Goal: Task Accomplishment & Management: Use online tool/utility

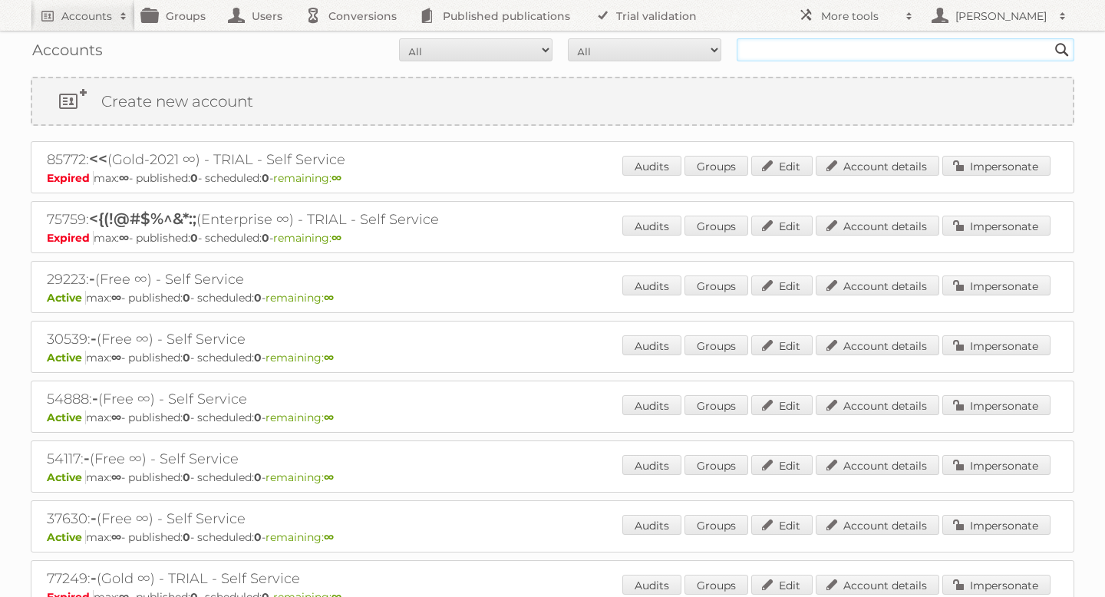
click at [781, 51] on input "text" at bounding box center [906, 49] width 338 height 23
paste input "90873"
type input "90873"
click at [1051, 38] on input "Search" at bounding box center [1062, 49] width 23 height 23
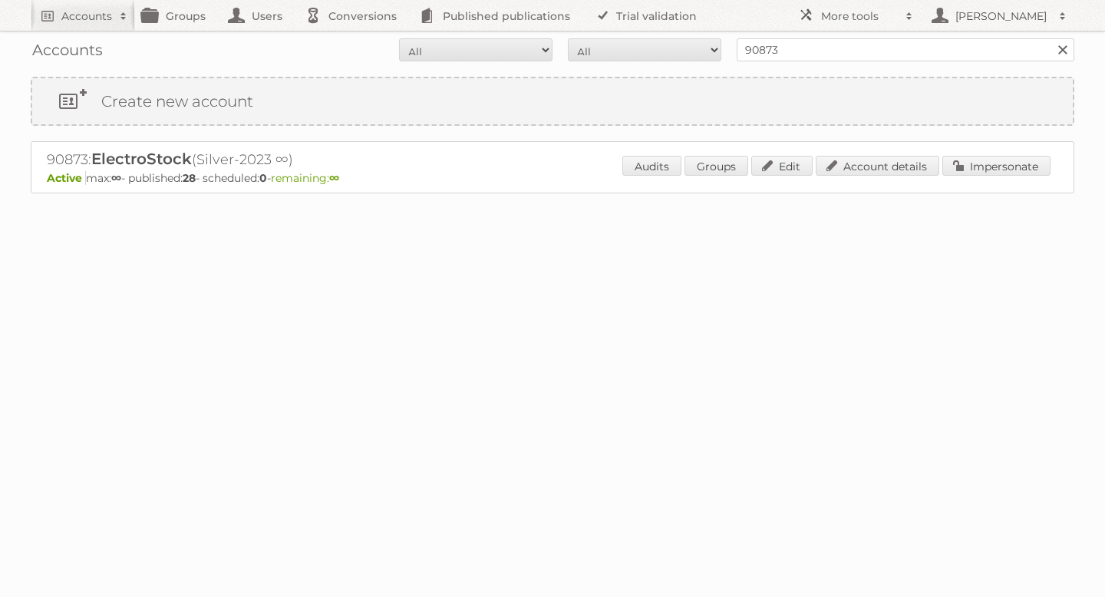
click at [986, 176] on div "Audits Groups Edit Account details Impersonate" at bounding box center [836, 167] width 428 height 23
click at [986, 164] on link "Impersonate" at bounding box center [997, 166] width 108 height 20
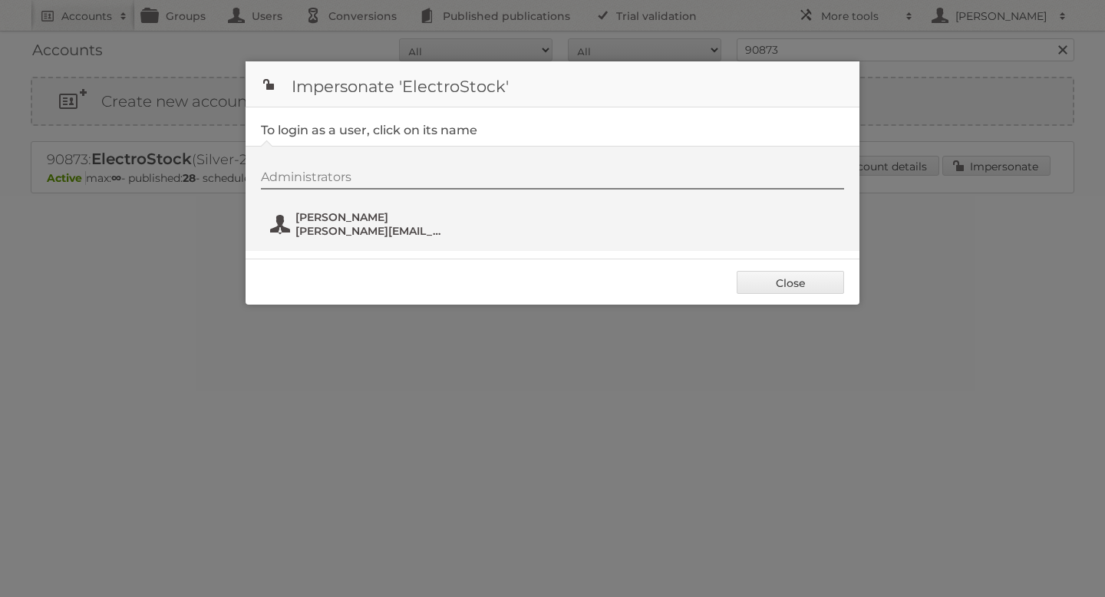
click at [377, 237] on button "Nick Halliday nick@espartners.be" at bounding box center [359, 224] width 180 height 31
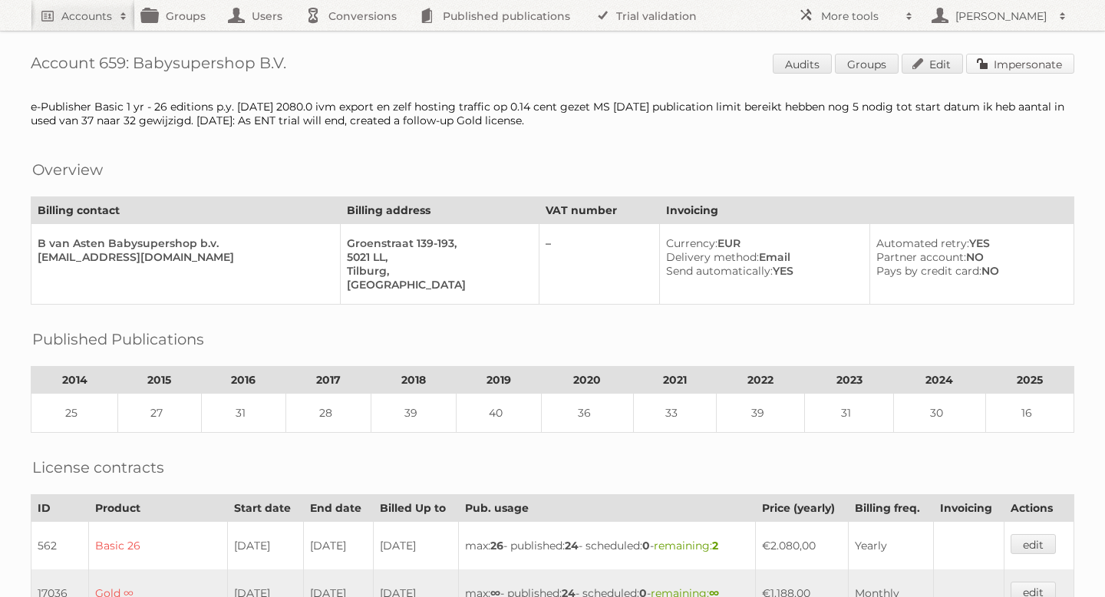
click at [998, 63] on link "Impersonate" at bounding box center [1020, 64] width 108 height 20
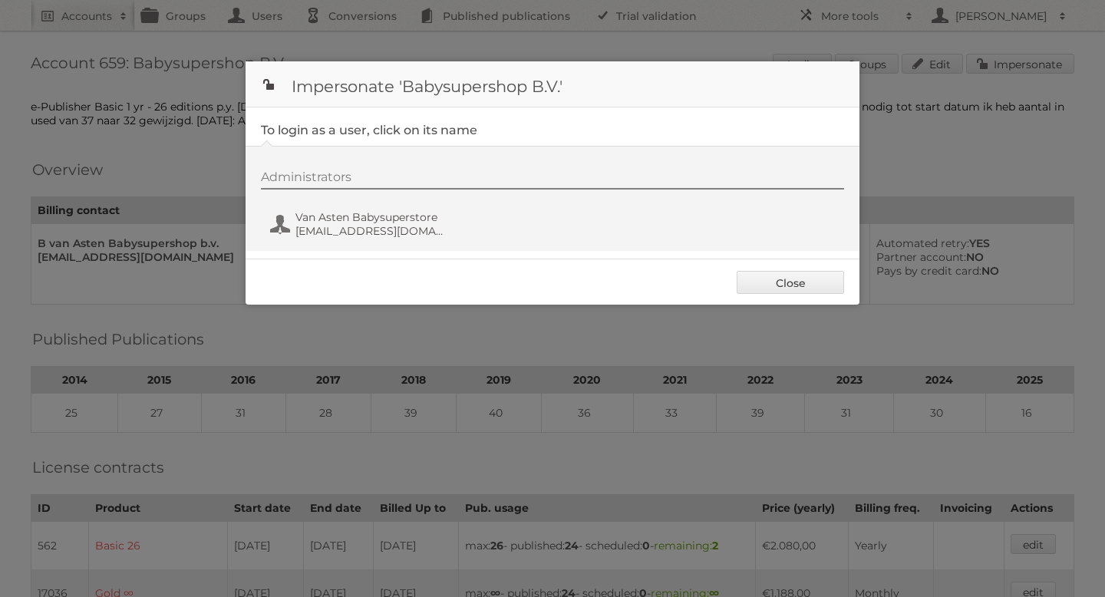
click at [384, 242] on div "Administrators Van Asten Babysuperstore vanastenpdk@gmail.com" at bounding box center [560, 207] width 599 height 74
click at [398, 200] on div "Administrators Van Asten Babysuperstore vanastenpdk@gmail.com" at bounding box center [560, 207] width 599 height 74
click at [394, 207] on div "Administrators Van Asten Babysuperstore vanastenpdk@gmail.com" at bounding box center [560, 207] width 599 height 74
click at [390, 214] on span "Van Asten Babysuperstore" at bounding box center [370, 217] width 149 height 14
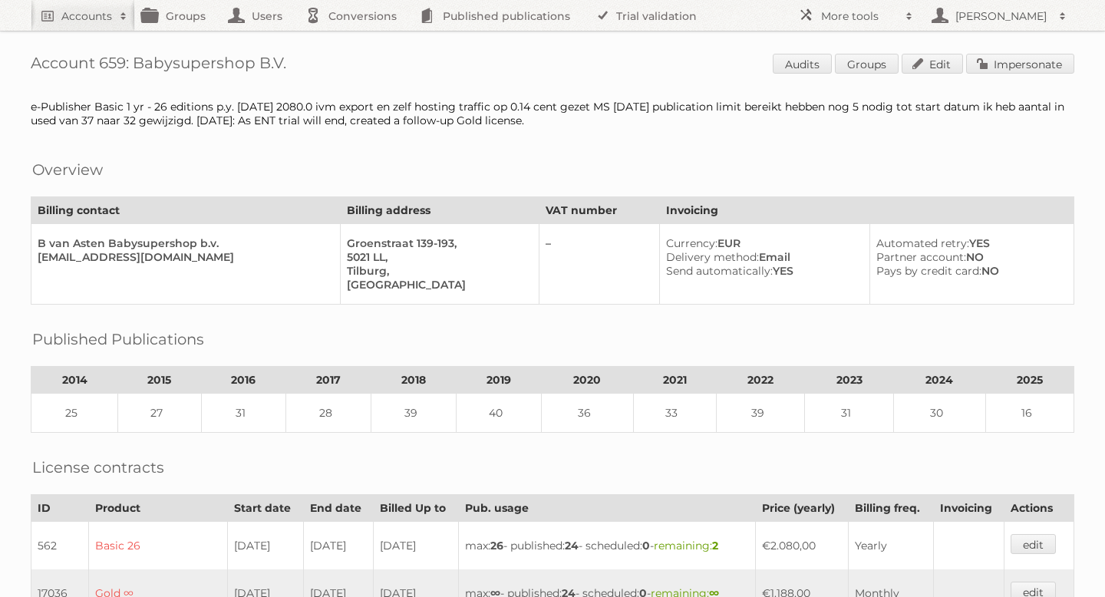
click at [275, 155] on div "Overview" at bounding box center [553, 157] width 1044 height 15
